Goal: Task Accomplishment & Management: Use online tool/utility

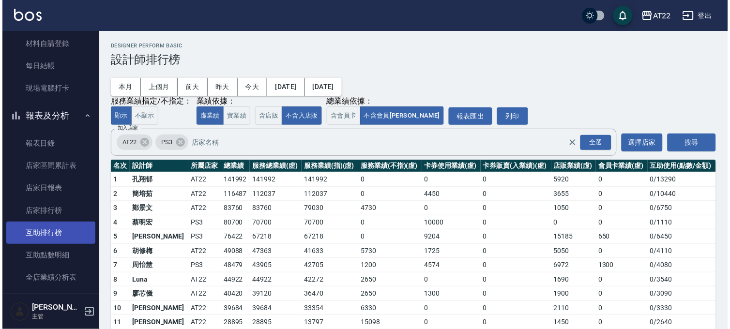
scroll to position [51, 0]
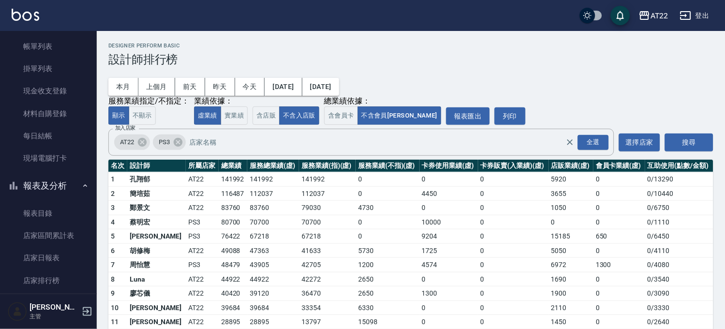
click at [50, 189] on button "報表及分析" at bounding box center [48, 185] width 89 height 25
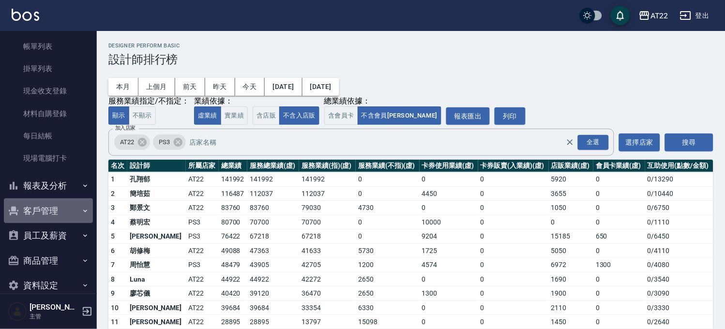
click at [54, 218] on button "客戶管理" at bounding box center [48, 210] width 89 height 25
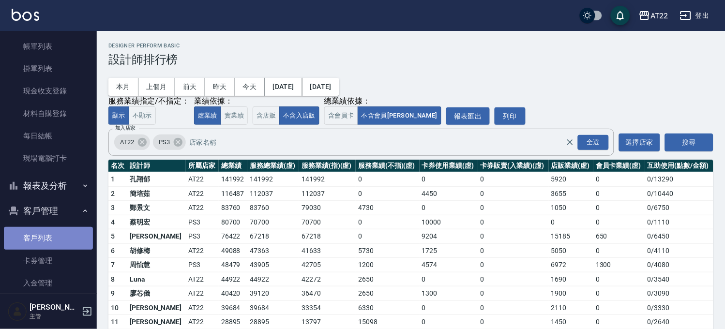
click at [54, 243] on link "客戶列表" at bounding box center [48, 238] width 89 height 22
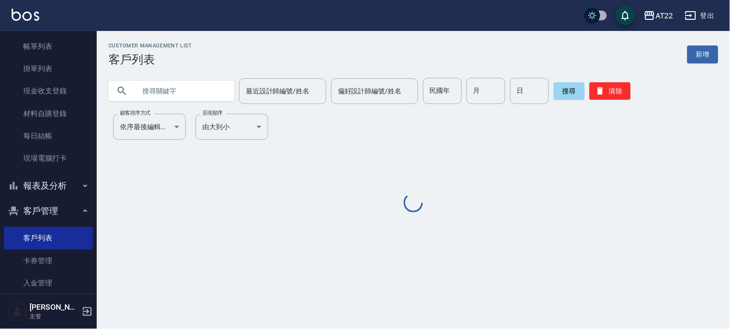
click at [161, 85] on input "text" at bounding box center [180, 91] width 91 height 26
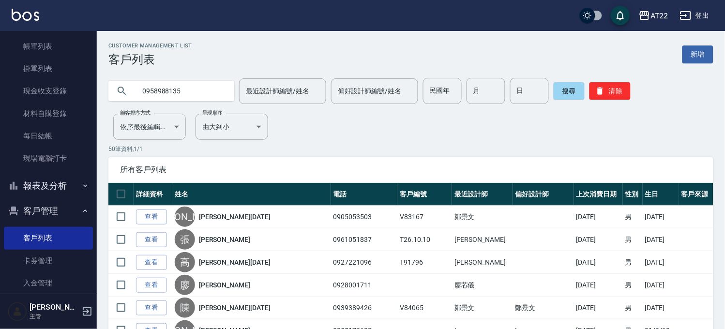
type input "0958988135"
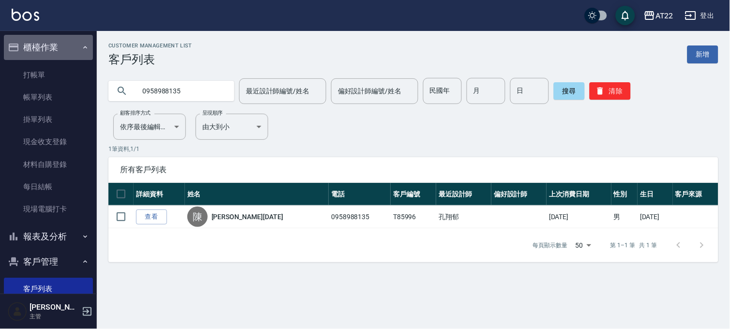
click at [50, 50] on button "櫃檯作業" at bounding box center [48, 47] width 89 height 25
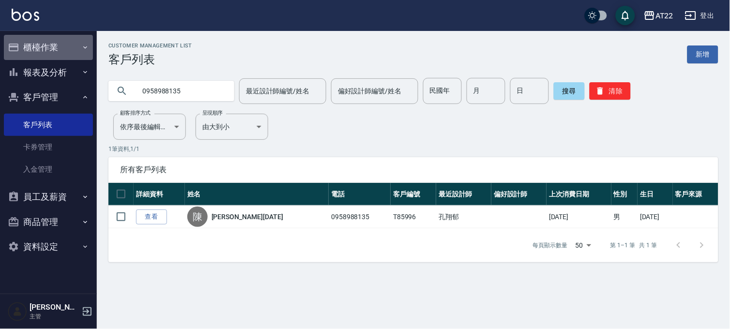
click at [50, 50] on button "櫃檯作業" at bounding box center [48, 47] width 89 height 25
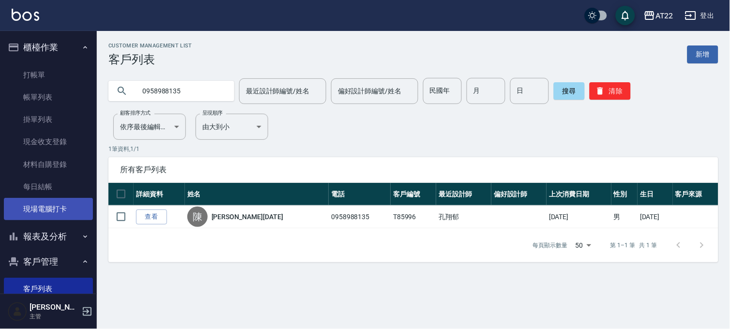
click at [59, 198] on link "現場電腦打卡" at bounding box center [48, 209] width 89 height 22
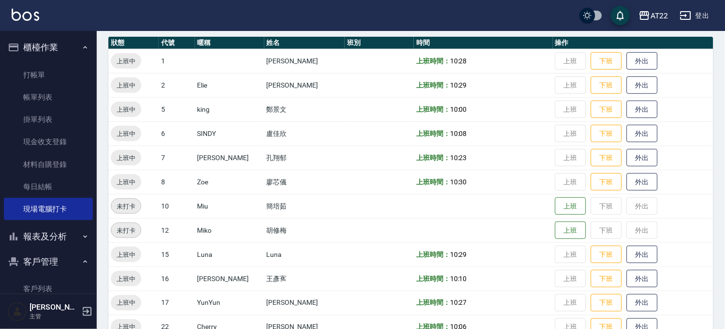
scroll to position [269, 0]
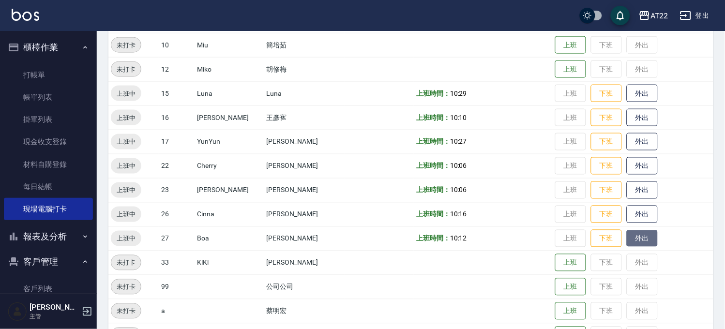
click at [638, 233] on button "外出" at bounding box center [642, 238] width 31 height 17
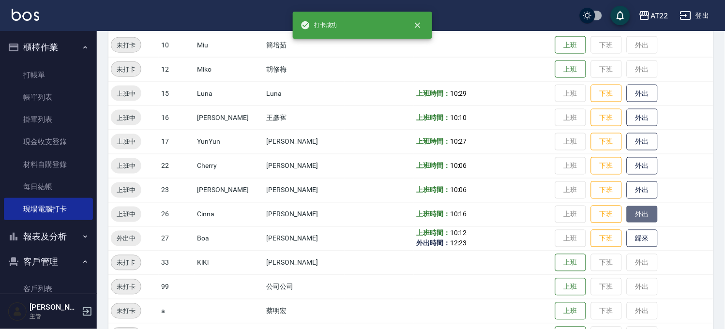
click at [638, 213] on button "外出" at bounding box center [642, 214] width 31 height 17
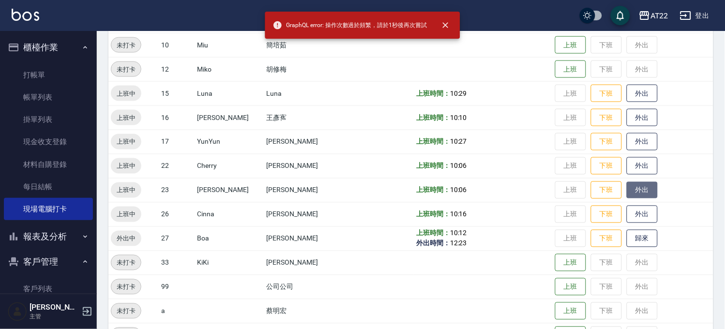
click at [628, 190] on button "外出" at bounding box center [642, 190] width 31 height 17
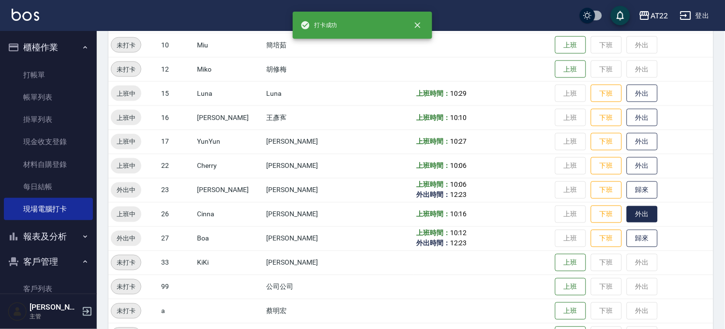
click at [631, 210] on button "外出" at bounding box center [642, 214] width 31 height 17
click at [637, 166] on button "外出" at bounding box center [642, 166] width 31 height 17
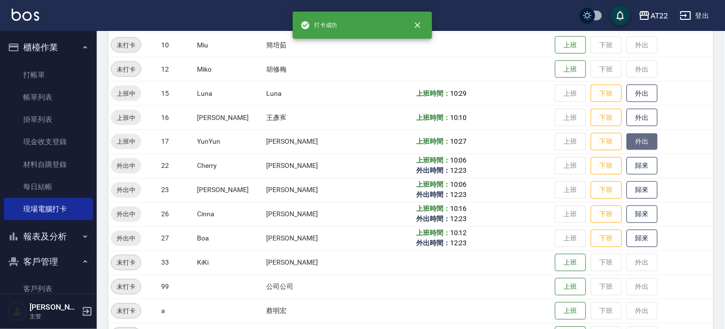
click at [636, 139] on button "外出" at bounding box center [642, 142] width 31 height 17
click at [639, 120] on button "外出" at bounding box center [642, 117] width 31 height 17
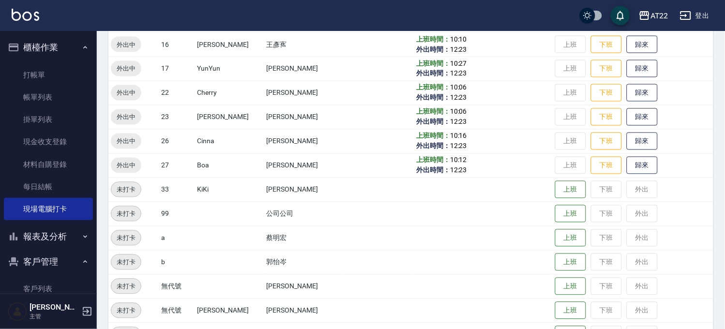
scroll to position [234, 0]
